Goal: Find specific page/section

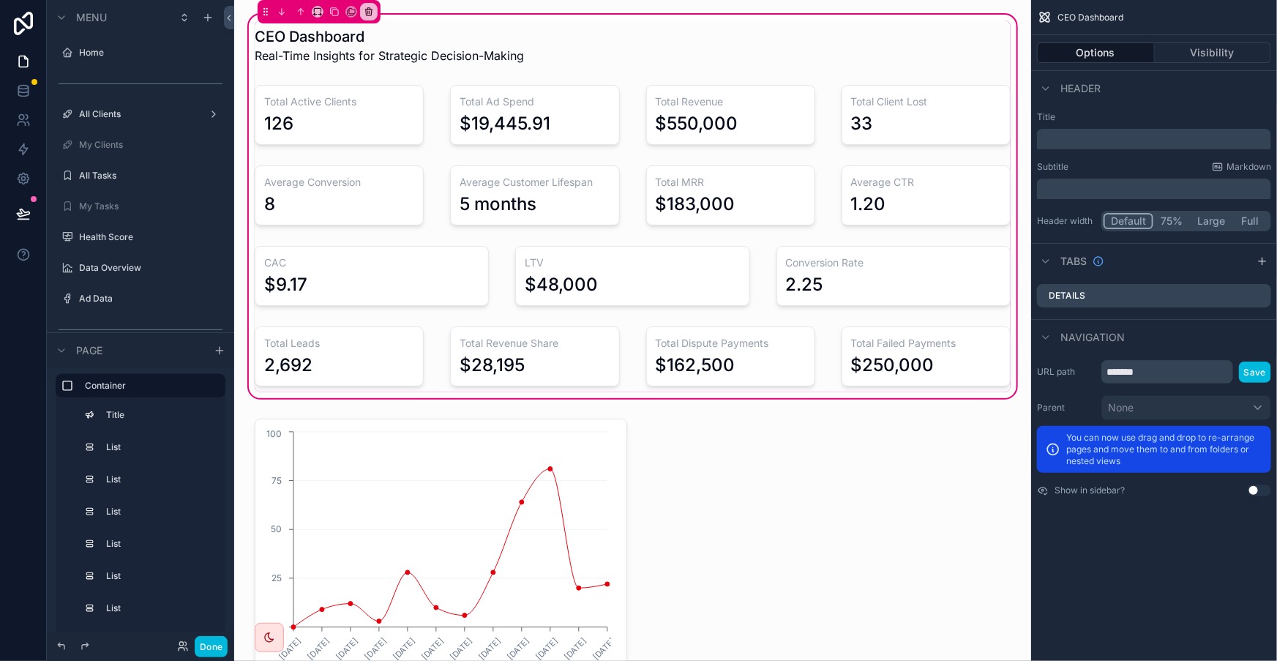
scroll to position [479, 0]
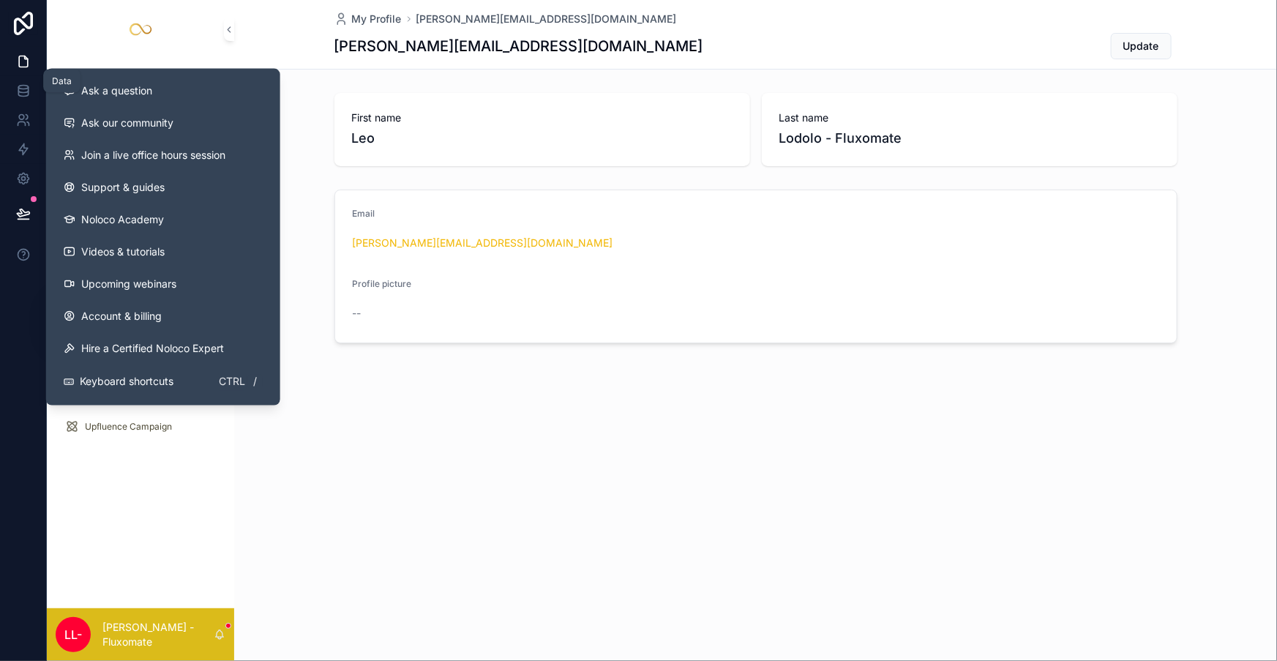
click at [30, 76] on link at bounding box center [23, 90] width 46 height 29
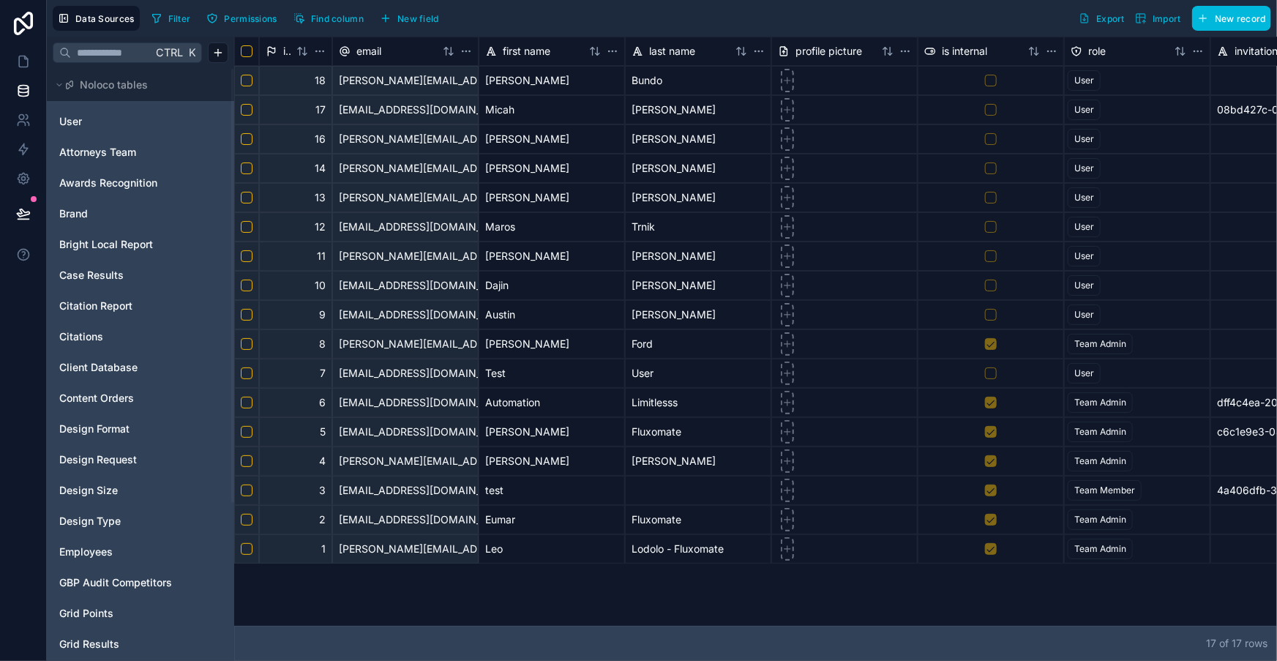
click at [80, 114] on link "User" at bounding box center [118, 121] width 119 height 15
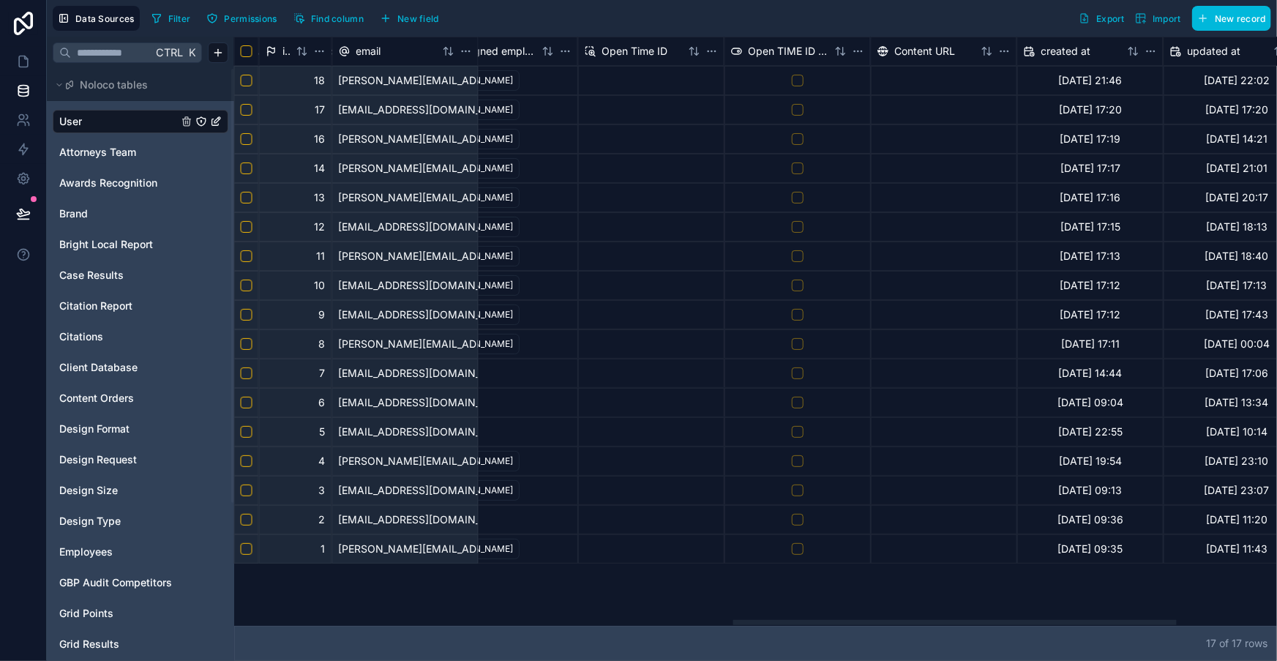
scroll to position [0, 1513]
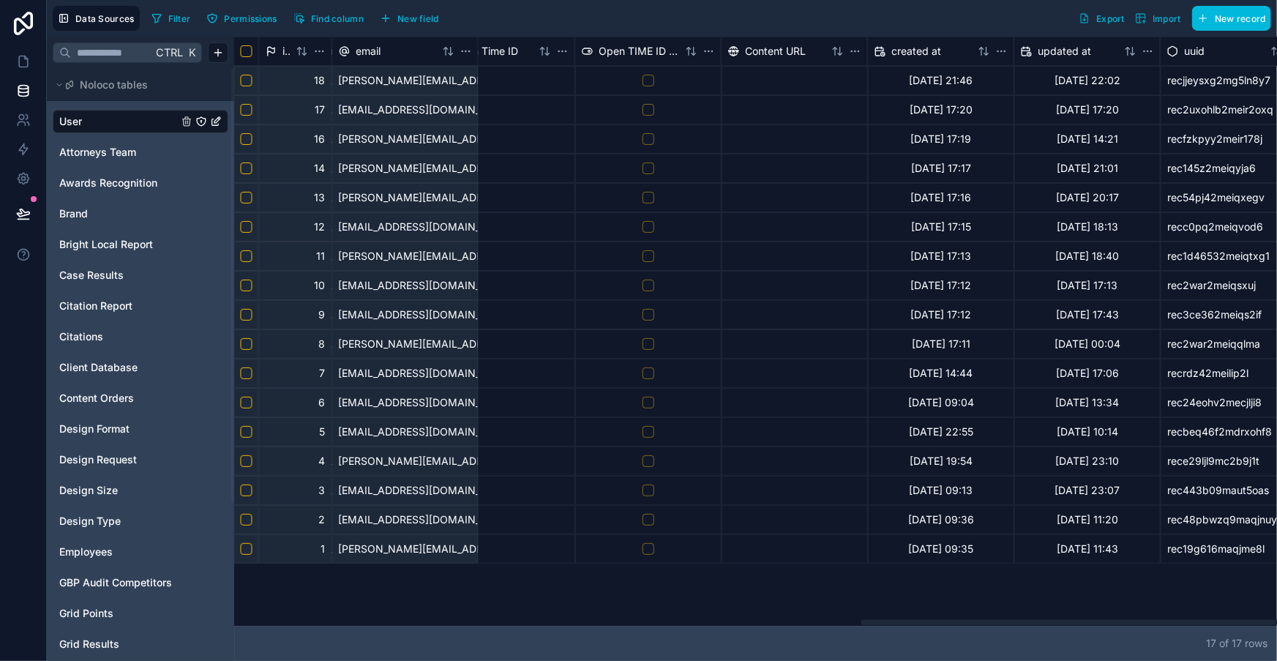
drag, startPoint x: 585, startPoint y: 626, endPoint x: 1283, endPoint y: 630, distance: 698.1
click at [1276, 625] on div at bounding box center [1082, 622] width 443 height 5
